Goal: Task Accomplishment & Management: Use online tool/utility

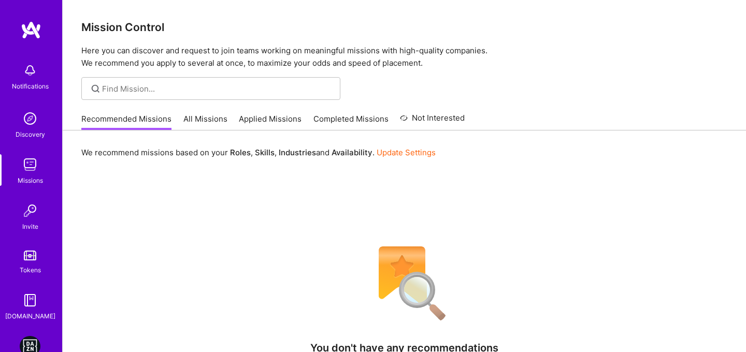
click at [27, 336] on img at bounding box center [30, 346] width 21 height 21
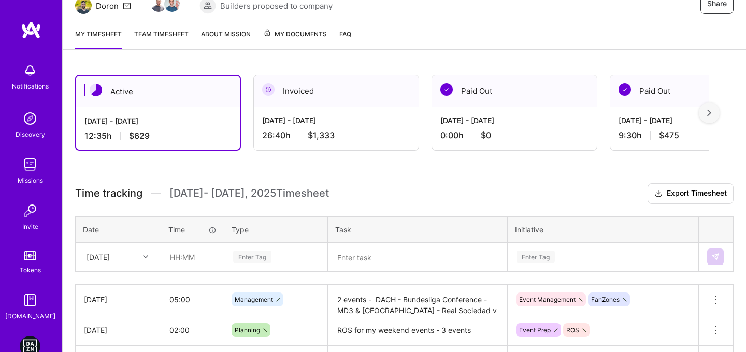
scroll to position [112, 0]
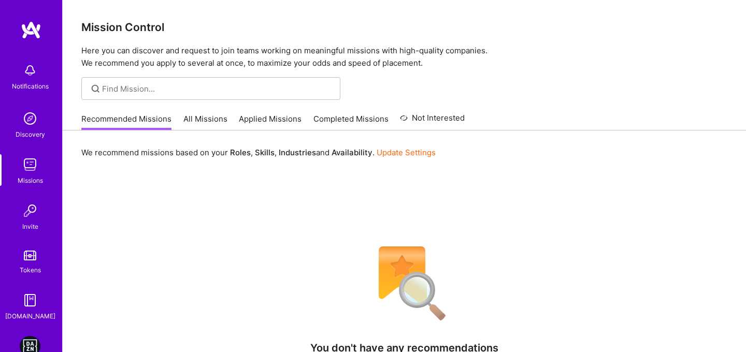
click at [37, 344] on img at bounding box center [30, 346] width 21 height 21
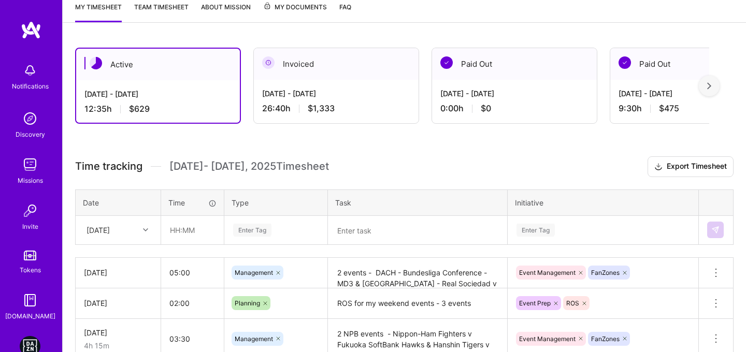
scroll to position [144, 0]
click at [172, 230] on input "text" at bounding box center [193, 229] width 62 height 27
type input "02:50"
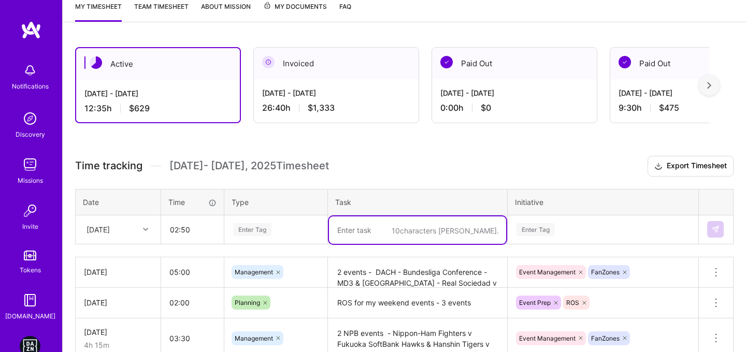
click at [332, 220] on textarea at bounding box center [417, 230] width 177 height 27
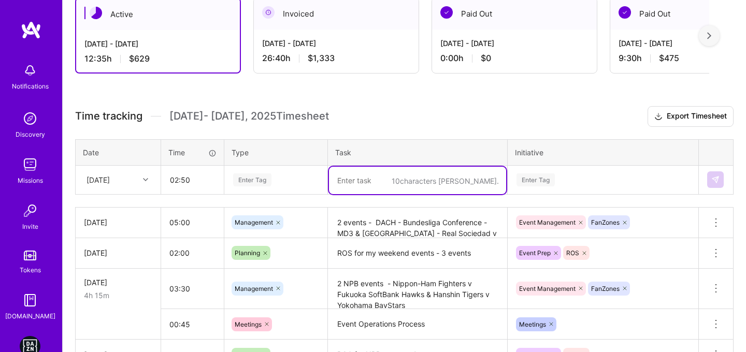
click at [296, 193] on div "Enter Tag" at bounding box center [276, 179] width 102 height 27
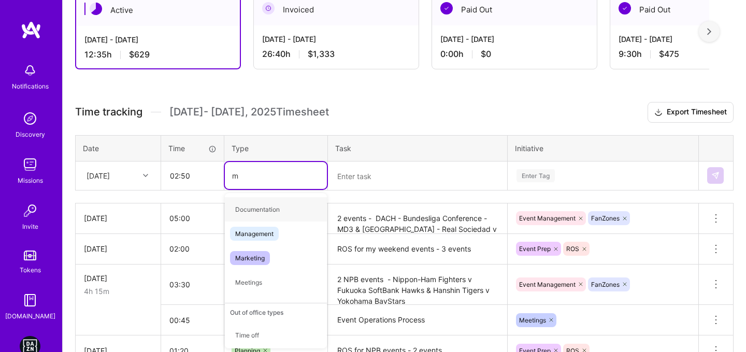
type input "ma"
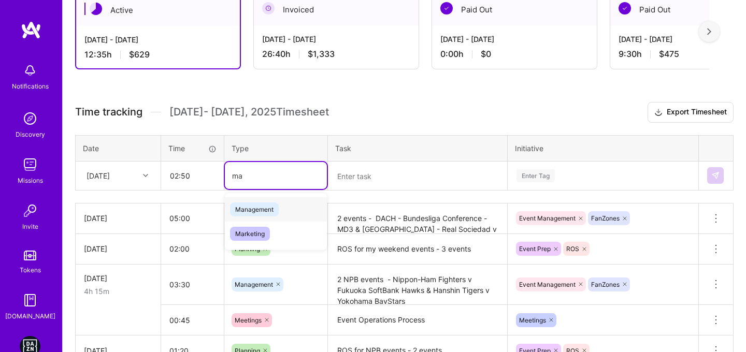
click at [266, 210] on span "Management" at bounding box center [254, 210] width 49 height 14
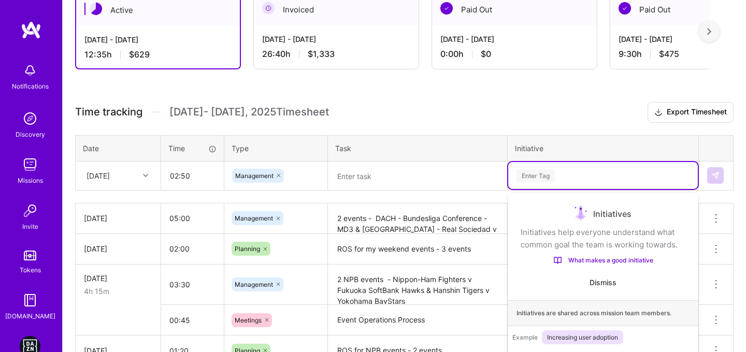
click at [562, 166] on div "option Event Prep focused, 1 of 6. 6 results available. Use Up and Down to choo…" at bounding box center [603, 175] width 190 height 27
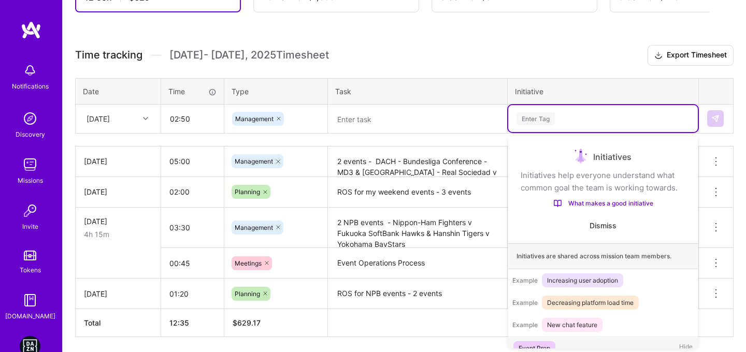
scroll to position [15, 0]
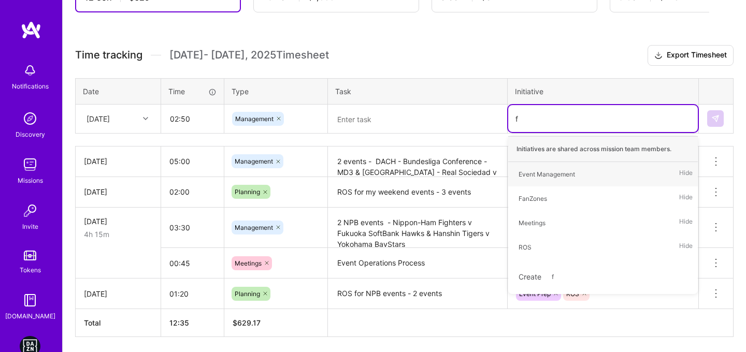
type input "fa"
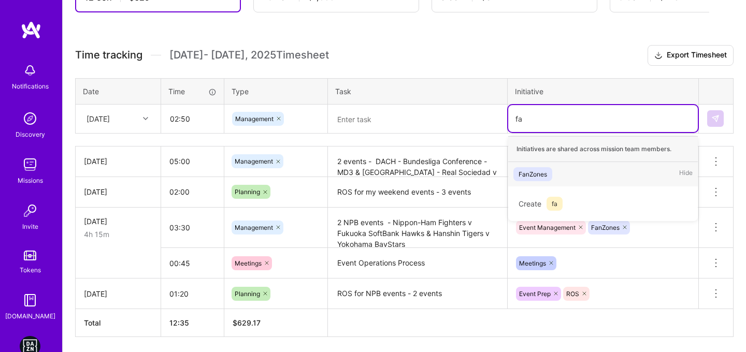
click at [540, 167] on span "FanZones" at bounding box center [533, 174] width 39 height 14
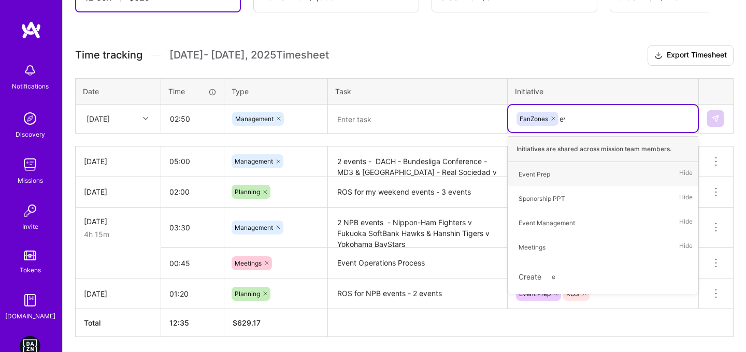
type input "eve"
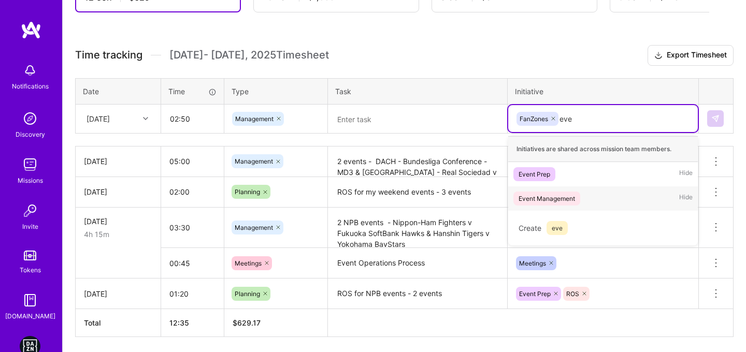
click at [528, 195] on div "Event Management" at bounding box center [547, 198] width 56 height 11
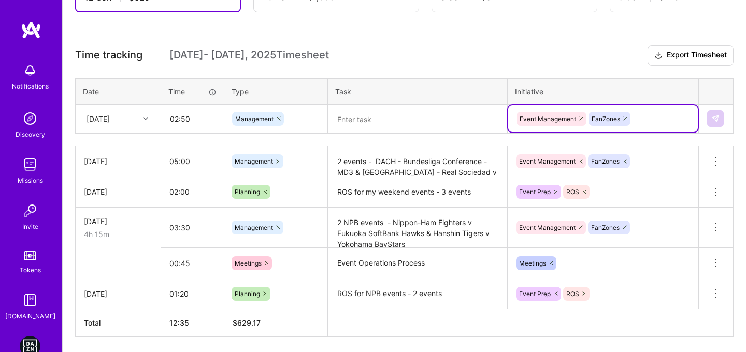
click at [404, 124] on textarea at bounding box center [417, 119] width 177 height 27
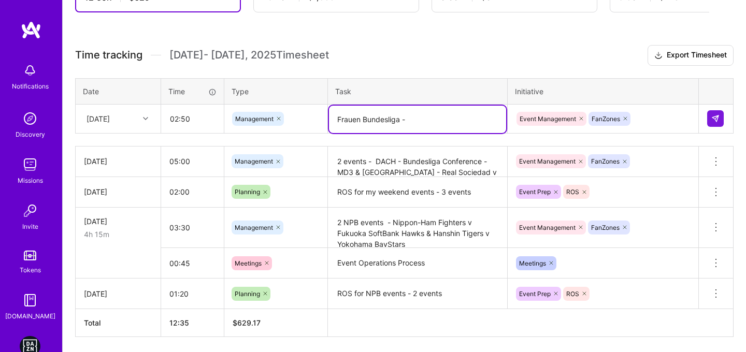
paste textarea "RB Leipzig v Bayern München"
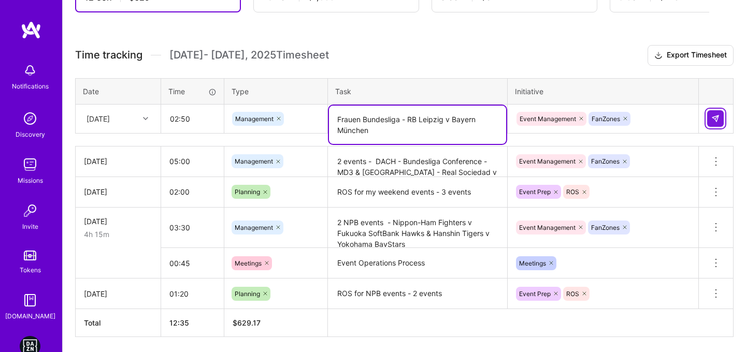
type textarea "Frauen Bundesliga - RB Leipzig v Bayern München"
click at [719, 123] on button at bounding box center [716, 118] width 17 height 17
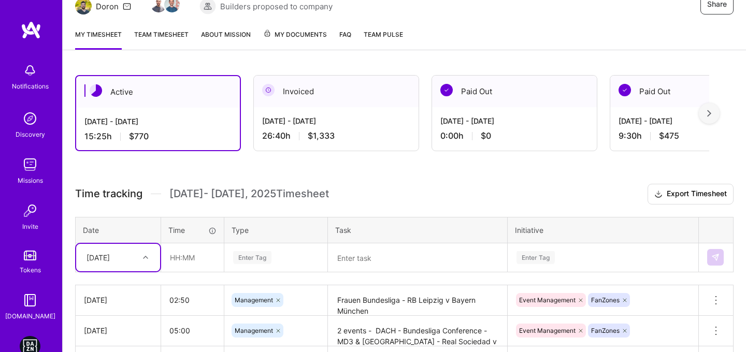
scroll to position [149, 0]
